Goal: Find specific page/section: Find specific page/section

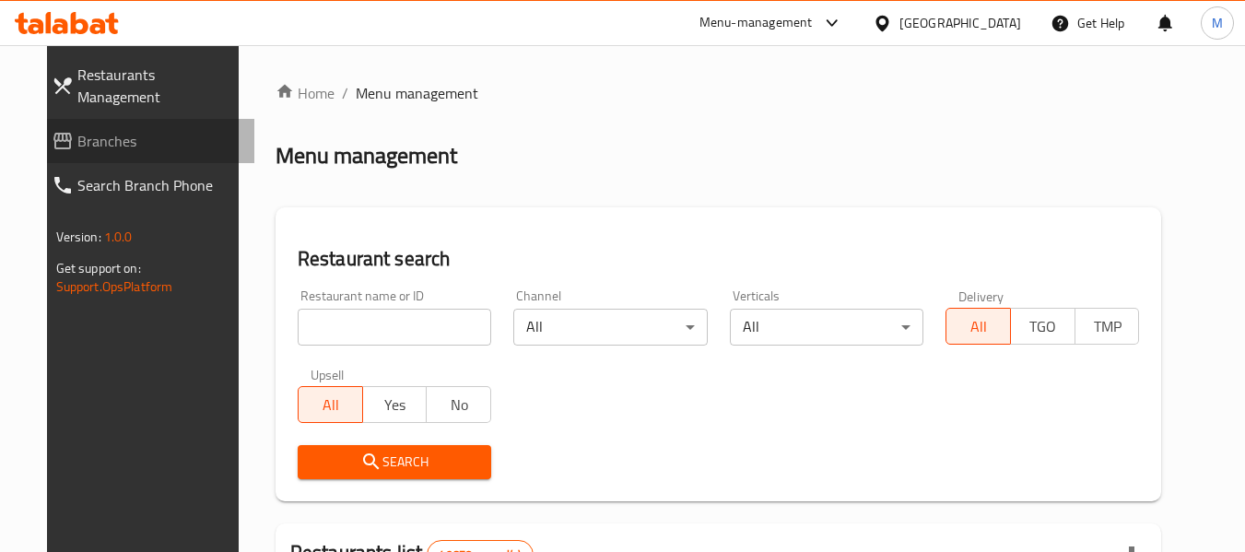
click at [78, 135] on link "Branches" at bounding box center [146, 141] width 218 height 44
click at [77, 130] on span "Branches" at bounding box center [158, 141] width 163 height 22
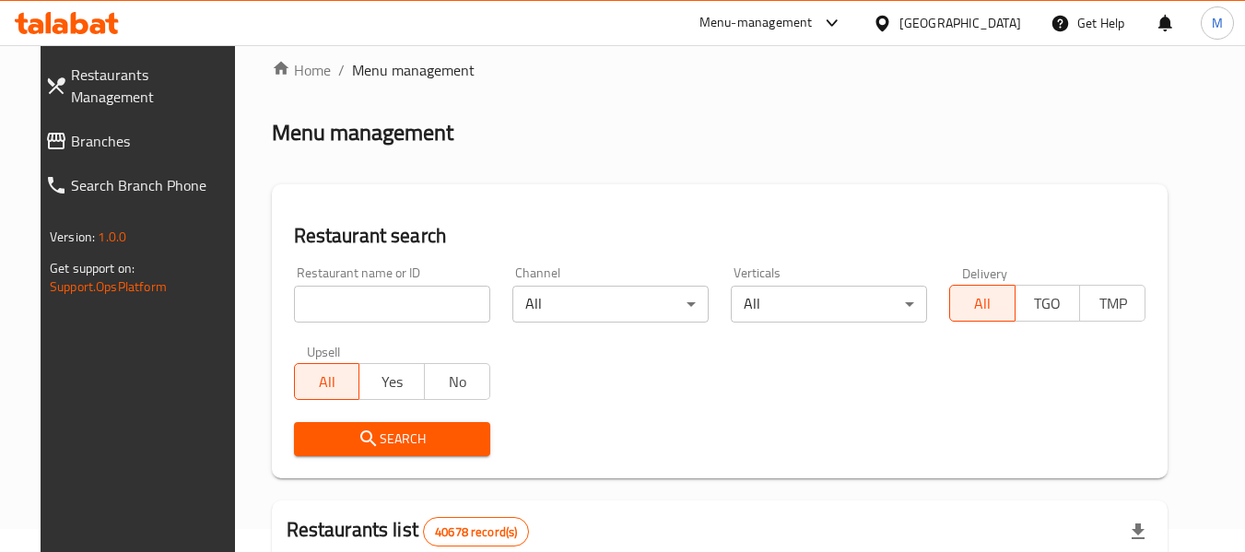
scroll to position [20, 0]
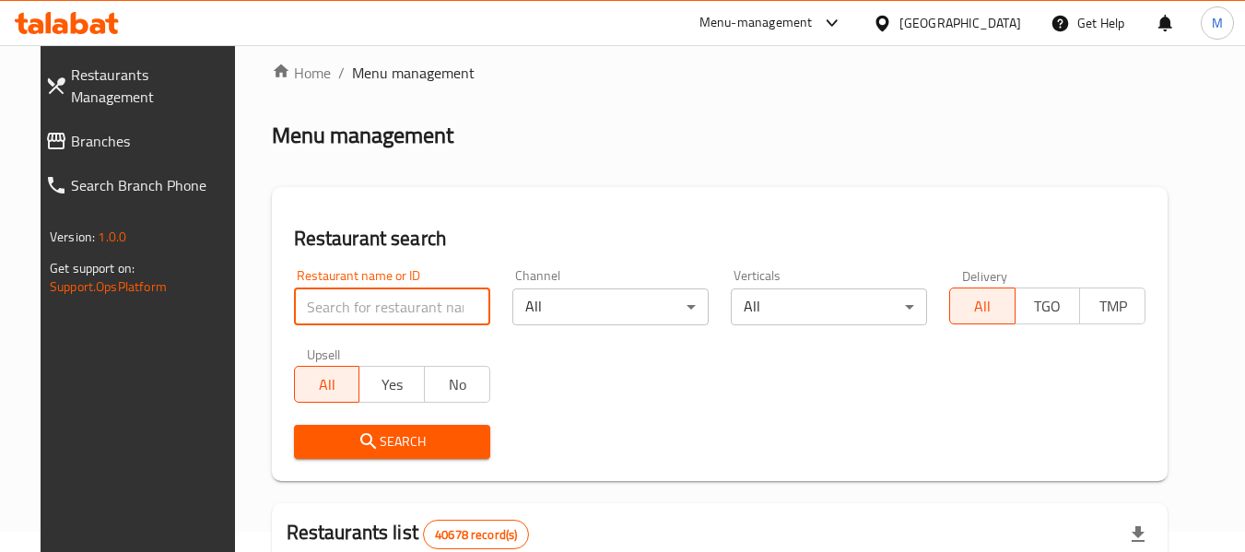
click at [385, 308] on input "search" at bounding box center [392, 306] width 196 height 37
paste input "773425"
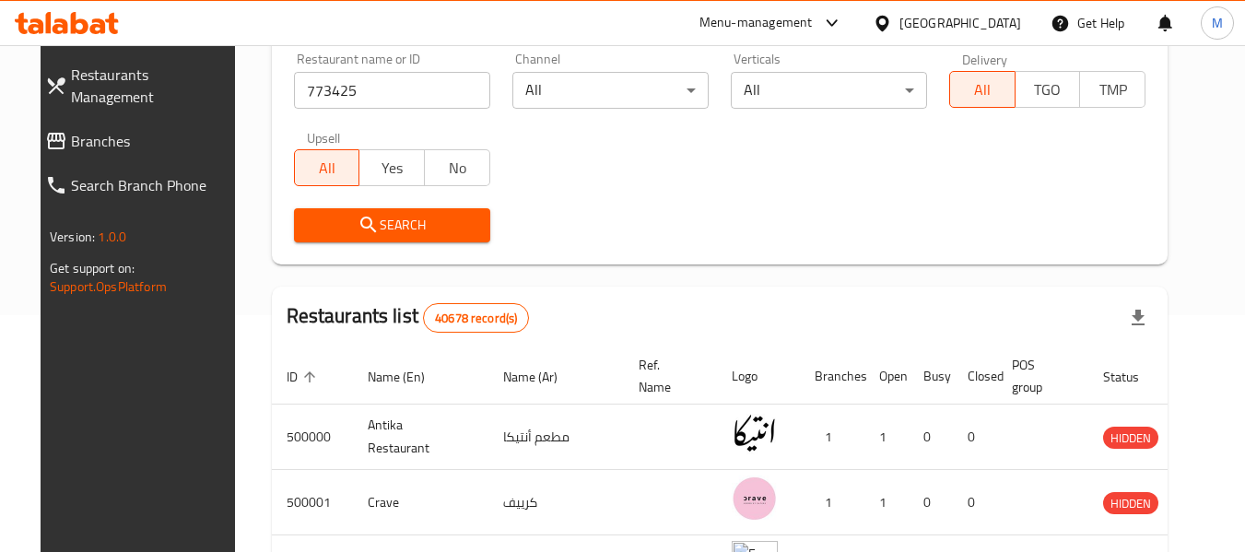
scroll to position [112, 0]
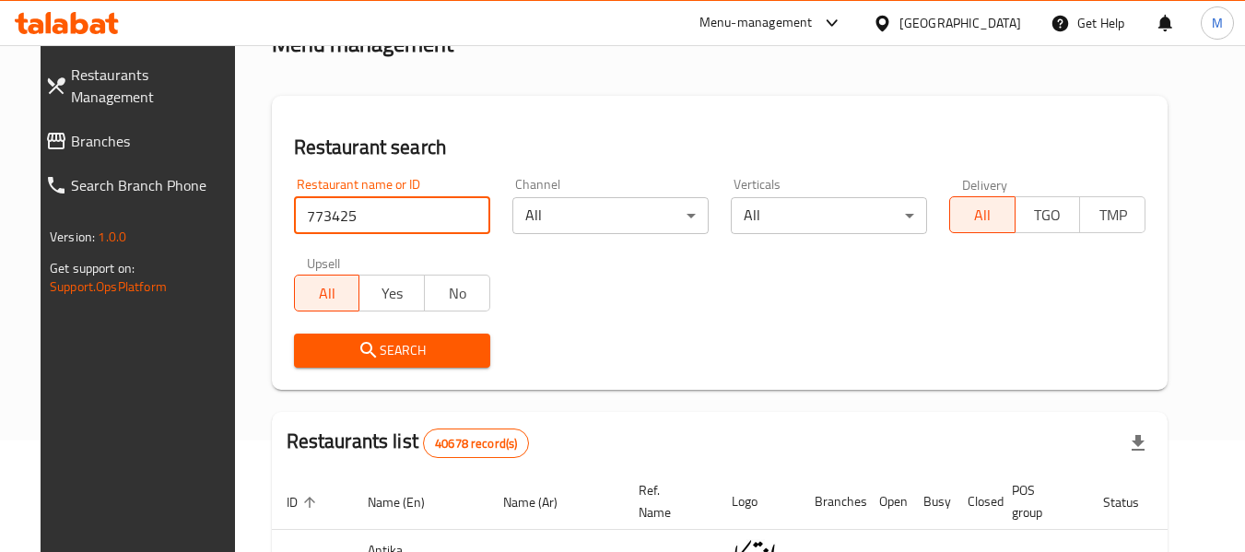
click at [331, 217] on input "773425" at bounding box center [392, 215] width 196 height 37
paste input "629385"
type input "629385"
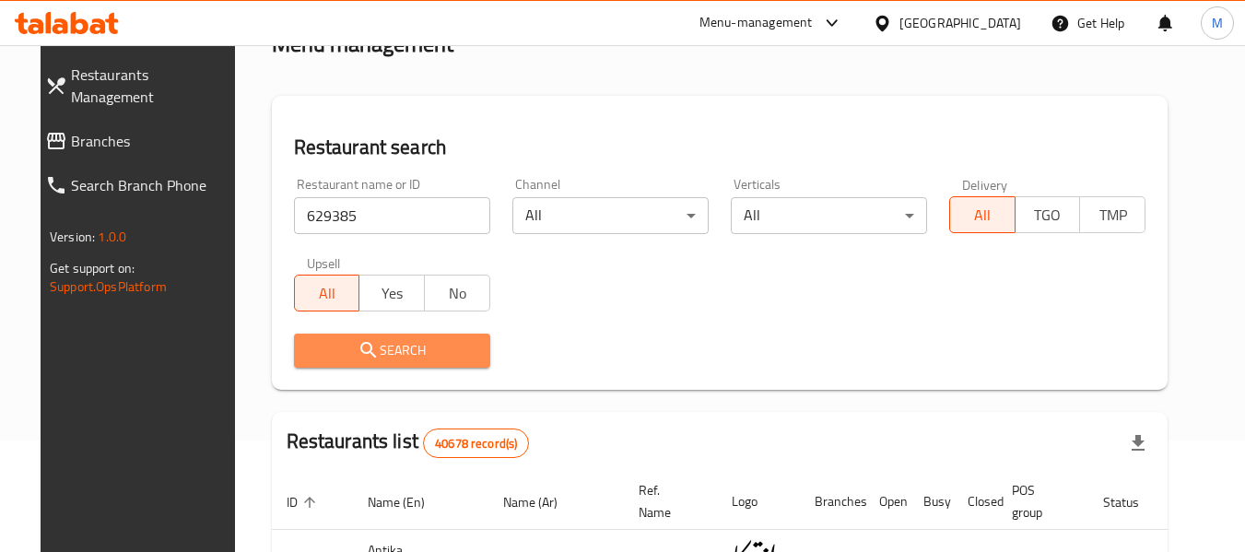
click at [444, 365] on button "Search" at bounding box center [392, 351] width 196 height 34
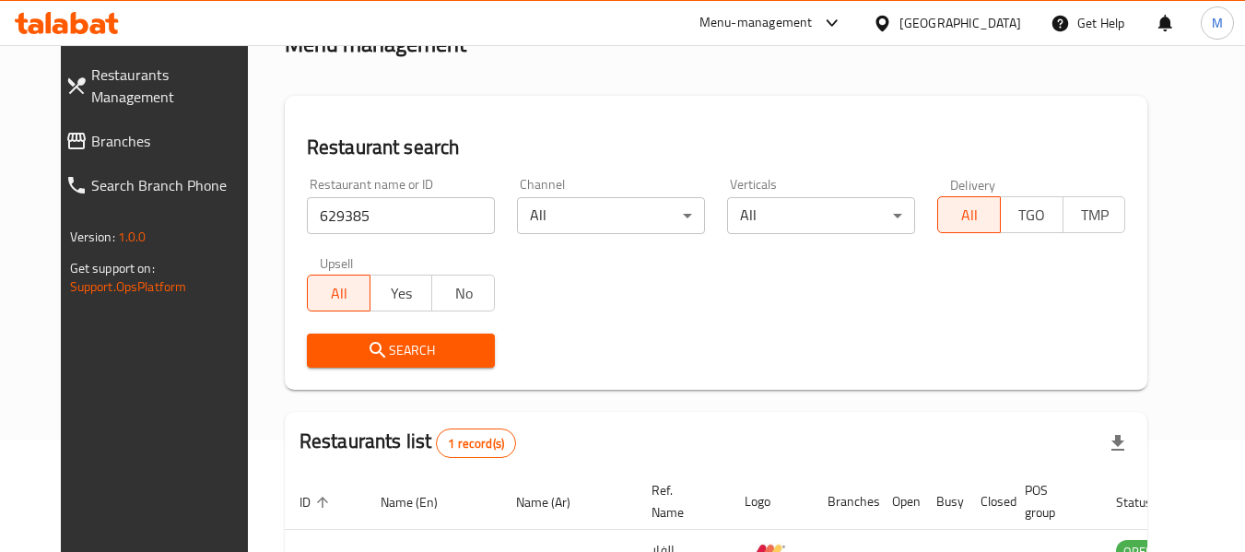
scroll to position [254, 0]
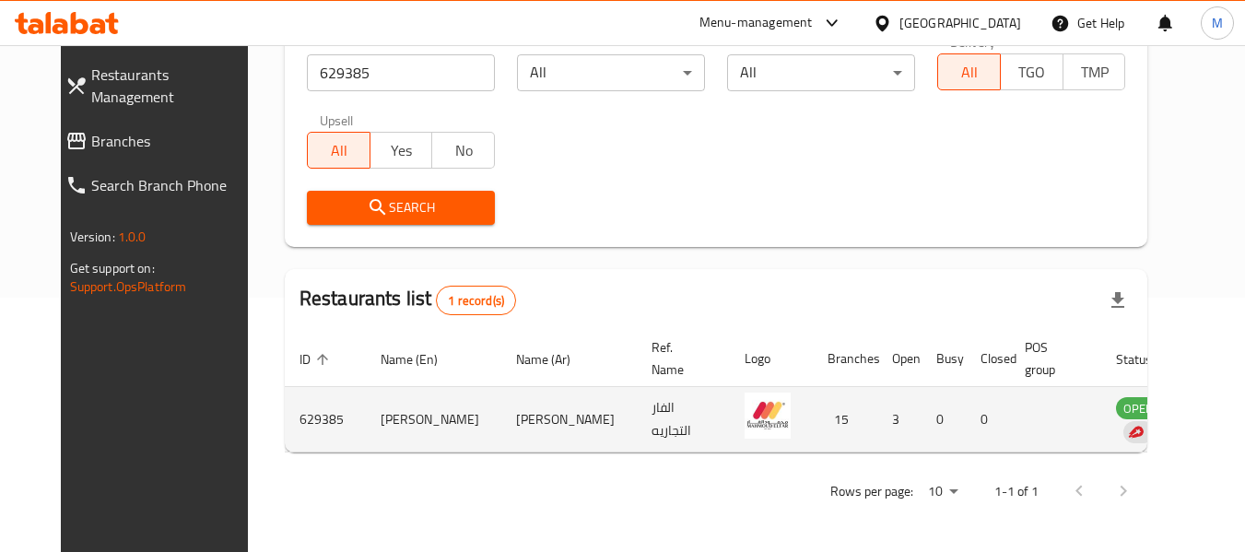
click at [501, 410] on td "محمود الفار" at bounding box center [568, 419] width 135 height 65
click at [1198, 440] on td "enhanced table" at bounding box center [1230, 419] width 64 height 65
drag, startPoint x: 1168, startPoint y: 440, endPoint x: 1055, endPoint y: 442, distance: 112.5
click at [1055, 442] on tr "629385 MAHMOUD ELFAR محمود الفار الفار التجاريه 15 3 0 0 OPEN" at bounding box center [773, 419] width 977 height 65
click at [402, 434] on td "MAHMOUD ELFAR" at bounding box center [433, 419] width 135 height 65
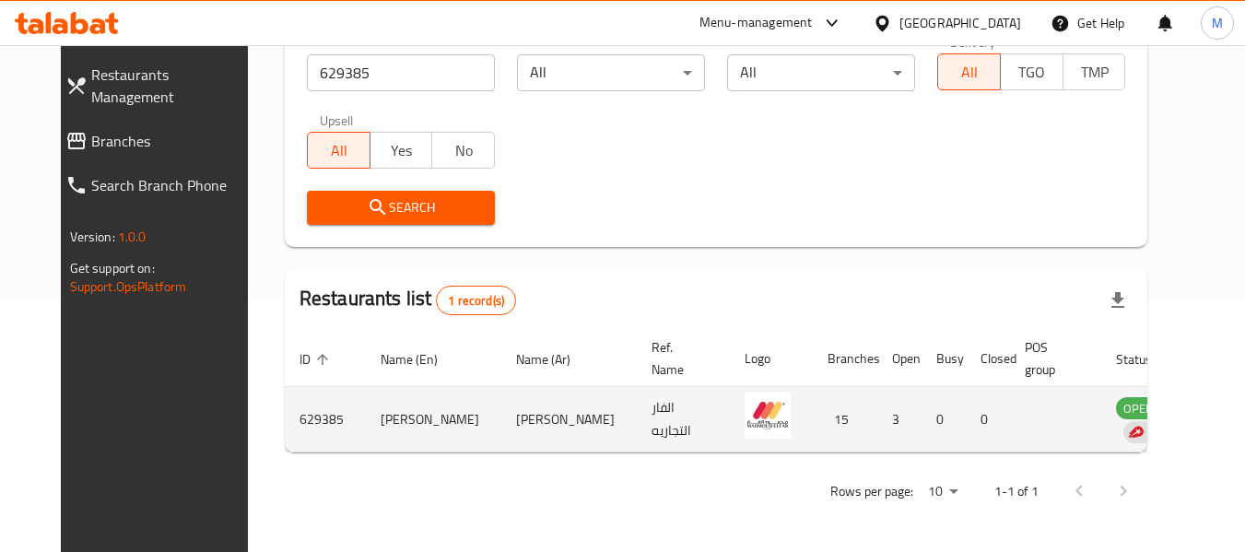
click at [402, 434] on td "MAHMOUD ELFAR" at bounding box center [433, 419] width 135 height 65
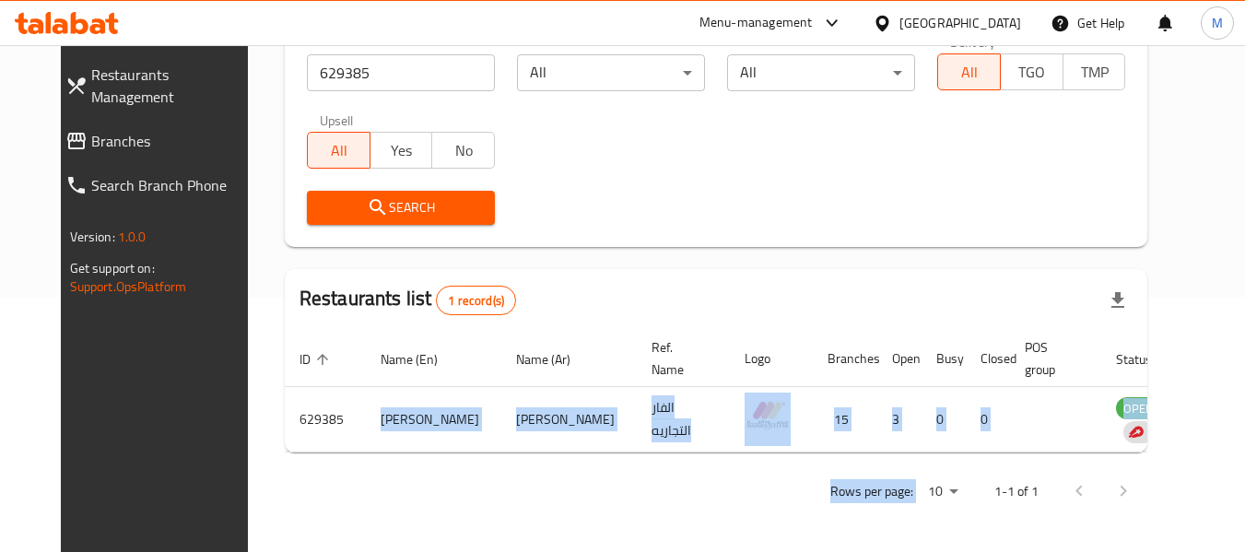
drag, startPoint x: 402, startPoint y: 434, endPoint x: 975, endPoint y: 459, distance: 573.7
click at [975, 459] on div "Home / Menu management Menu management Restaurant search Restaurant name or ID …" at bounding box center [716, 171] width 863 height 687
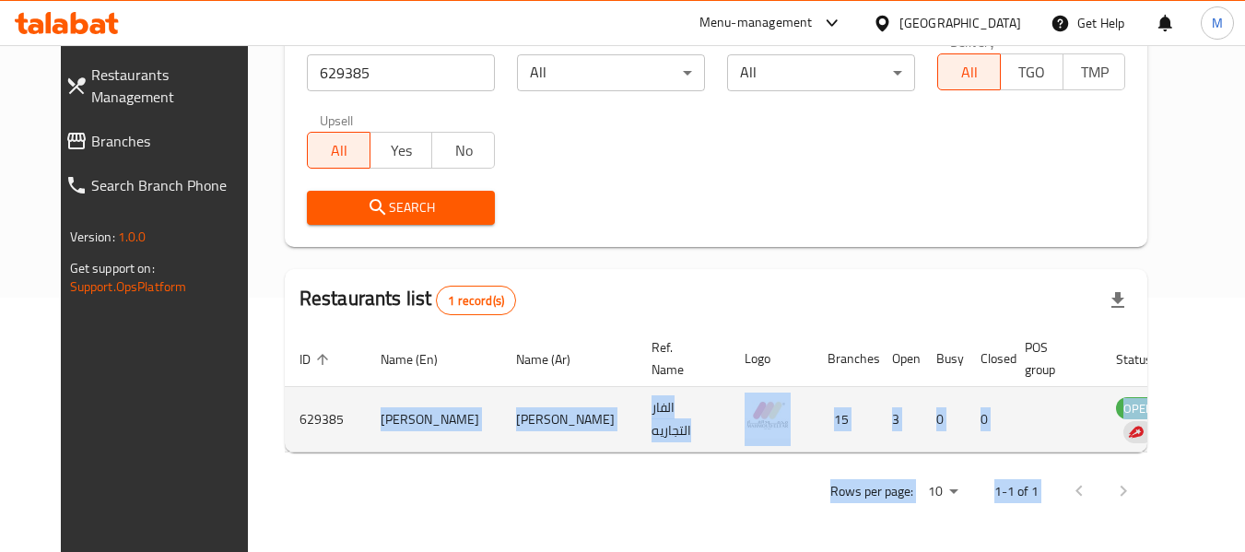
click at [813, 440] on td "15" at bounding box center [845, 419] width 65 height 65
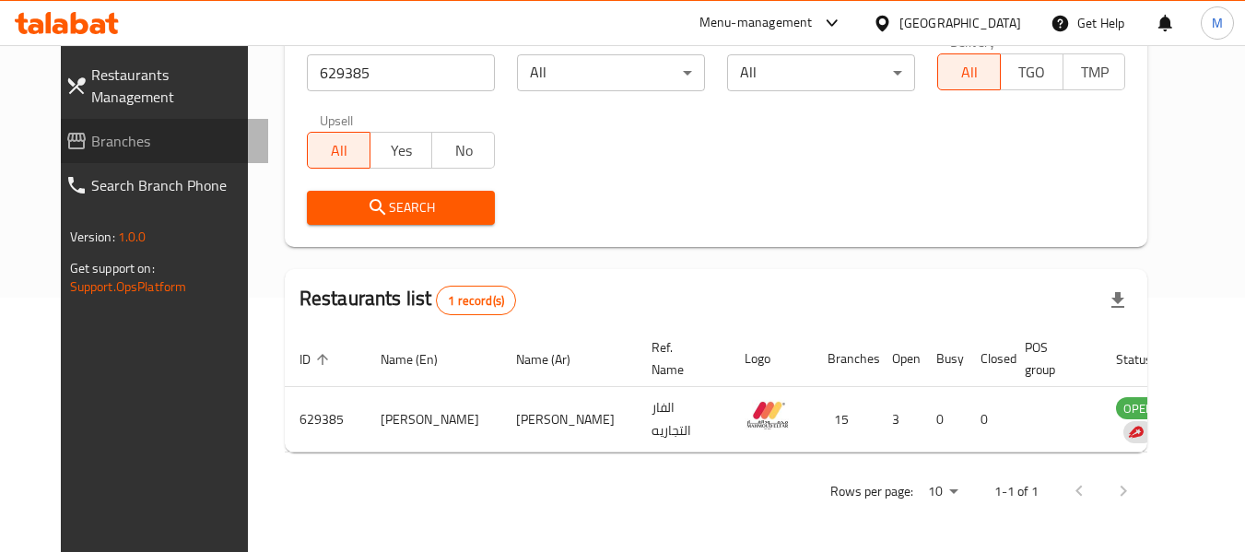
click at [93, 130] on span "Branches" at bounding box center [172, 141] width 163 height 22
